Goal: Task Accomplishment & Management: Manage account settings

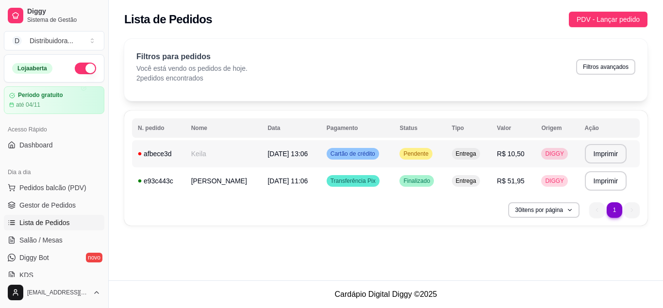
click at [414, 151] on span "Pendente" at bounding box center [416, 154] width 29 height 8
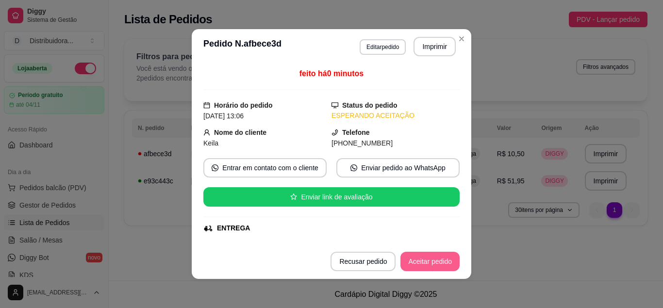
click at [423, 264] on button "Aceitar pedido" at bounding box center [430, 261] width 59 height 19
click at [435, 262] on button "Mover para preparo" at bounding box center [422, 261] width 75 height 19
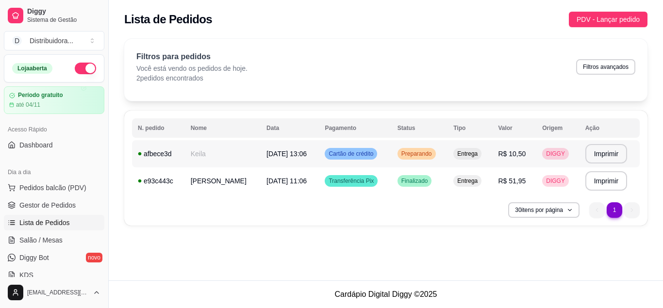
click at [217, 159] on td "Keila" at bounding box center [223, 153] width 76 height 27
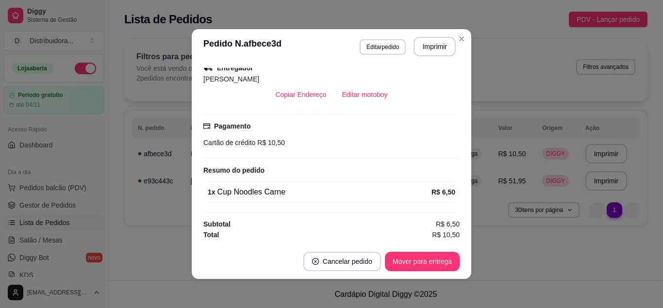
scroll to position [2, 0]
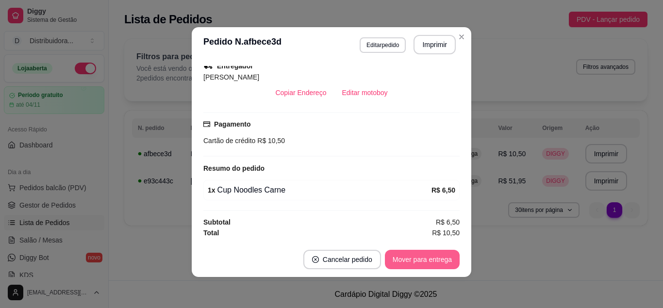
click at [400, 262] on button "Mover para entrega" at bounding box center [422, 259] width 75 height 19
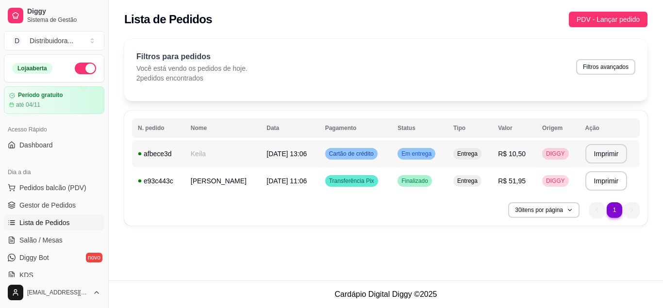
click at [212, 157] on td "Keila" at bounding box center [223, 153] width 76 height 27
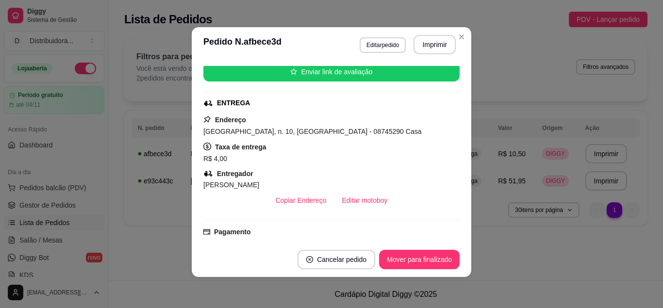
scroll to position [109, 0]
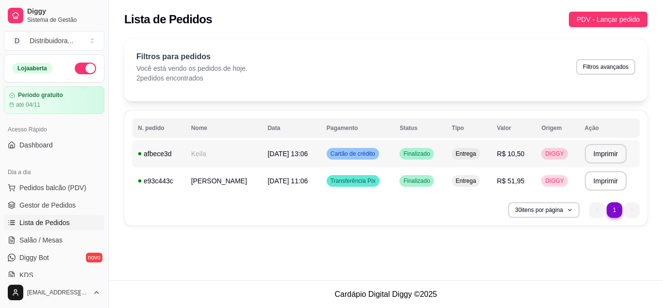
click at [198, 155] on td "Keila" at bounding box center [223, 153] width 77 height 27
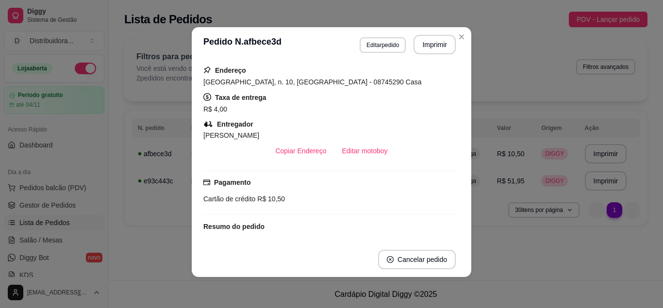
scroll to position [148, 0]
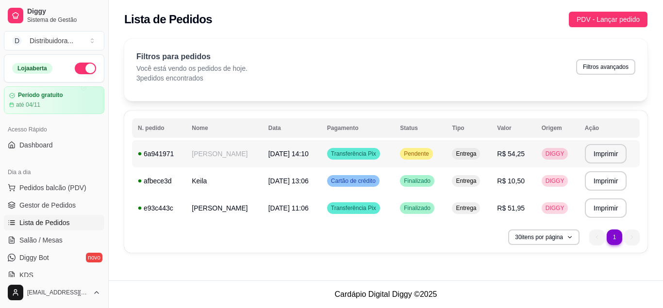
click at [441, 159] on td "Pendente" at bounding box center [420, 153] width 52 height 27
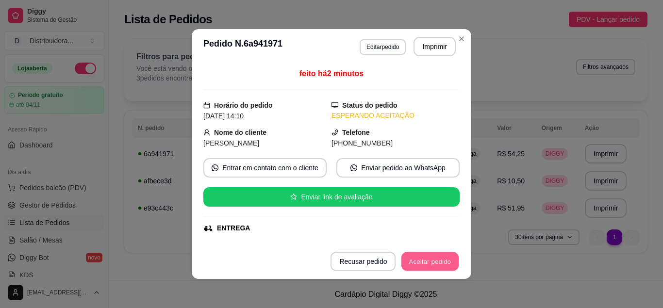
click at [442, 259] on button "Aceitar pedido" at bounding box center [430, 261] width 57 height 19
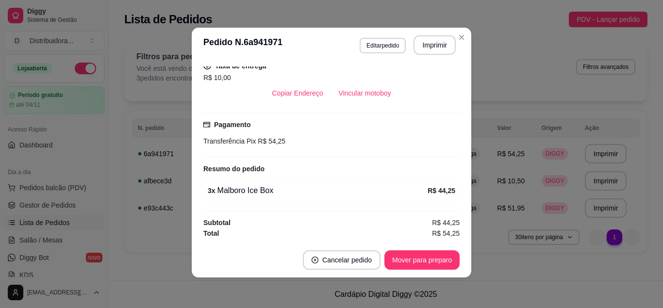
scroll to position [2, 0]
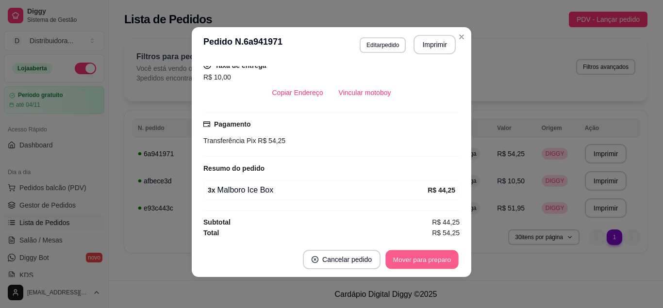
click at [419, 260] on button "Mover para preparo" at bounding box center [421, 260] width 73 height 19
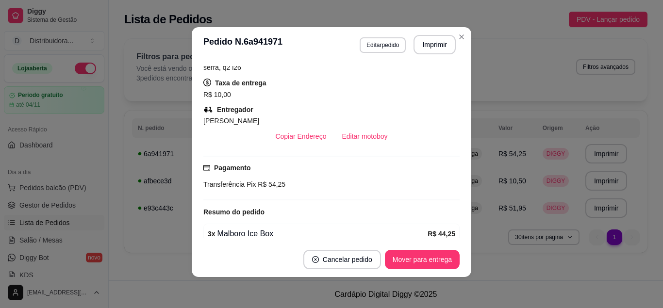
scroll to position [217, 0]
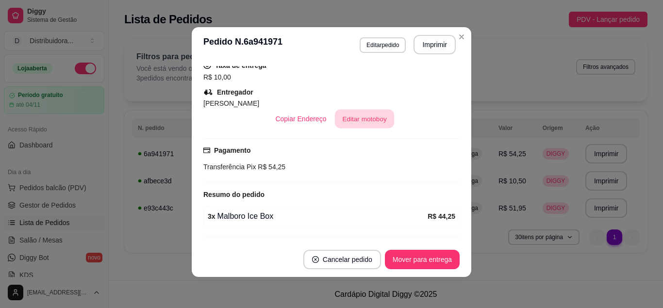
click at [380, 126] on button "Editar motoboy" at bounding box center [364, 119] width 59 height 19
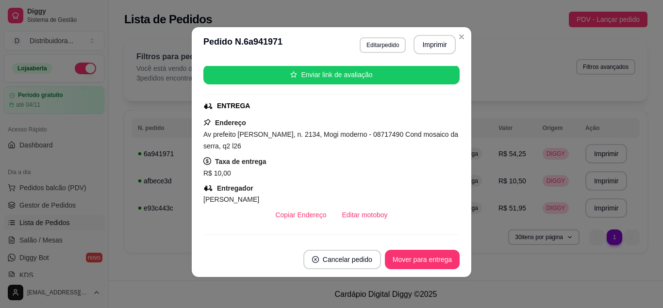
scroll to position [182, 0]
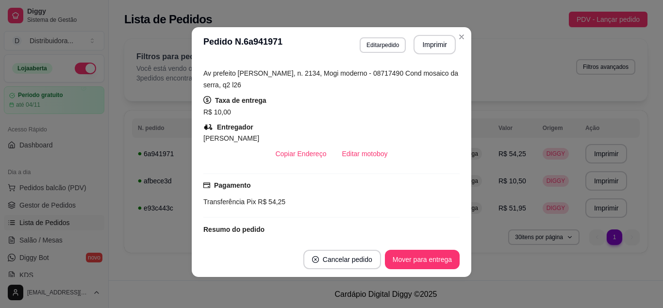
click at [410, 155] on div "Copiar Endereço Editar motoboy" at bounding box center [331, 153] width 256 height 19
click at [442, 147] on div "Copiar Endereço Editar motoboy" at bounding box center [331, 153] width 256 height 19
click at [397, 157] on div "Copiar Endereço Editar motoboy" at bounding box center [331, 153] width 256 height 19
click at [365, 157] on button "Editar motoboy" at bounding box center [364, 153] width 61 height 19
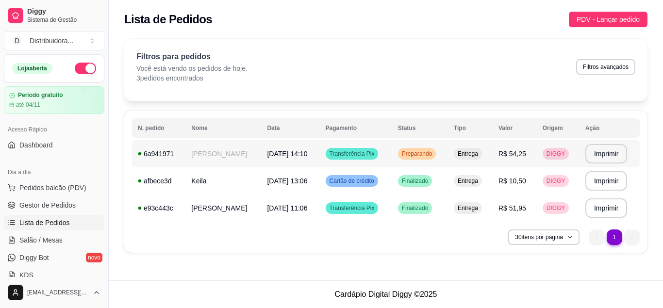
click at [233, 156] on td "[PERSON_NAME]" at bounding box center [223, 153] width 76 height 27
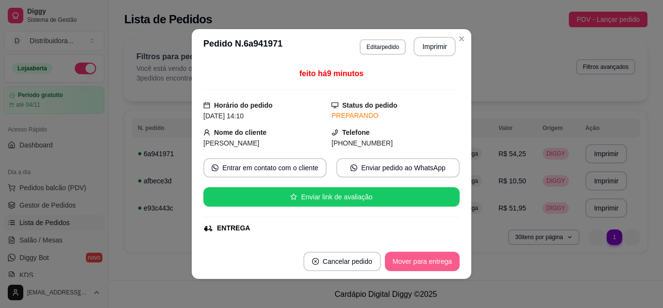
click at [435, 267] on button "Mover para entrega" at bounding box center [422, 261] width 75 height 19
